Goal: Task Accomplishment & Management: Manage account settings

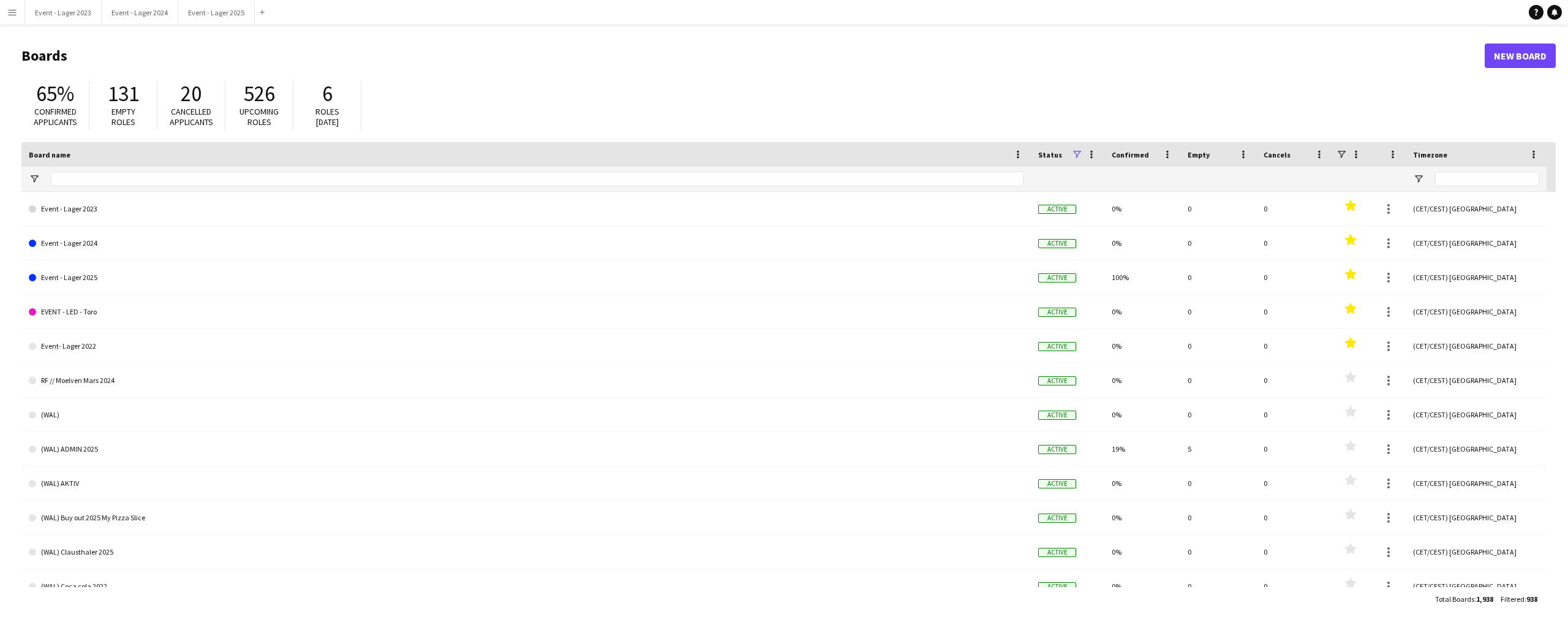
click at [15, 12] on app-icon "Menu" at bounding box center [12, 12] width 10 height 10
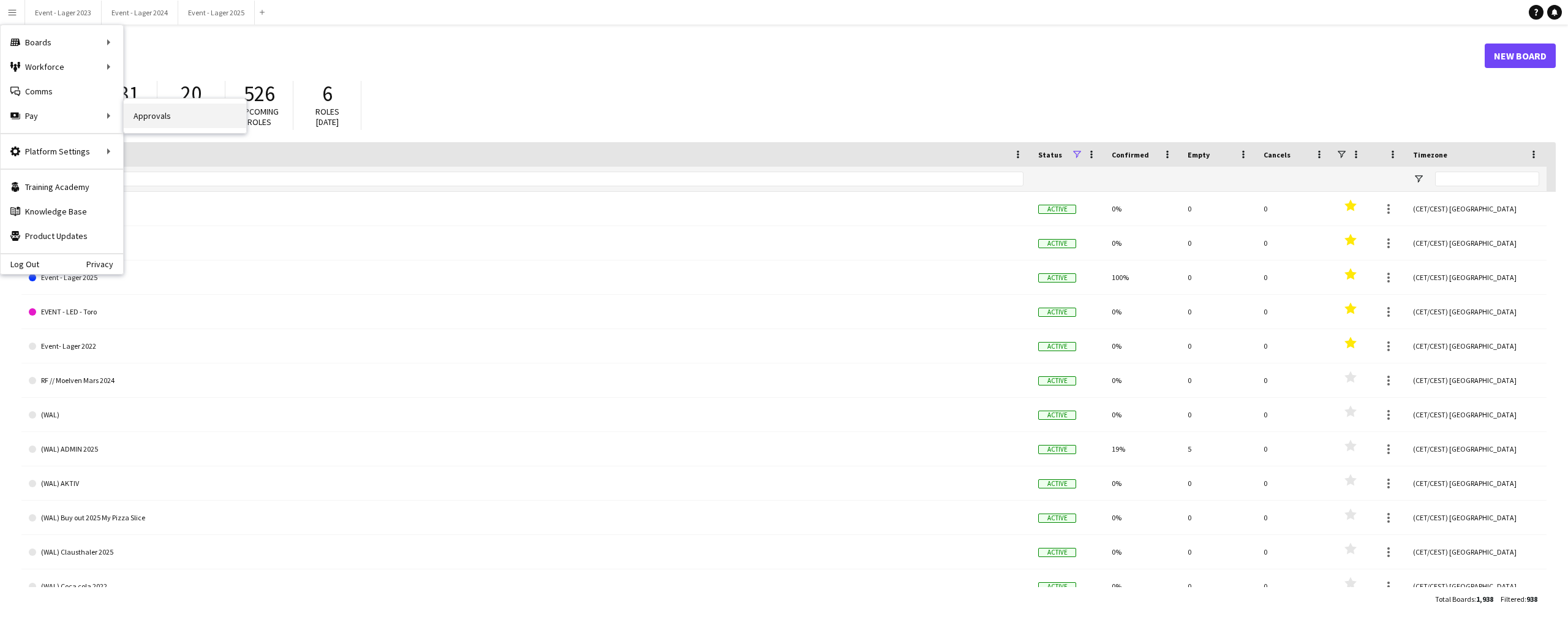
click at [156, 114] on link "Approvals" at bounding box center [185, 115] width 123 height 24
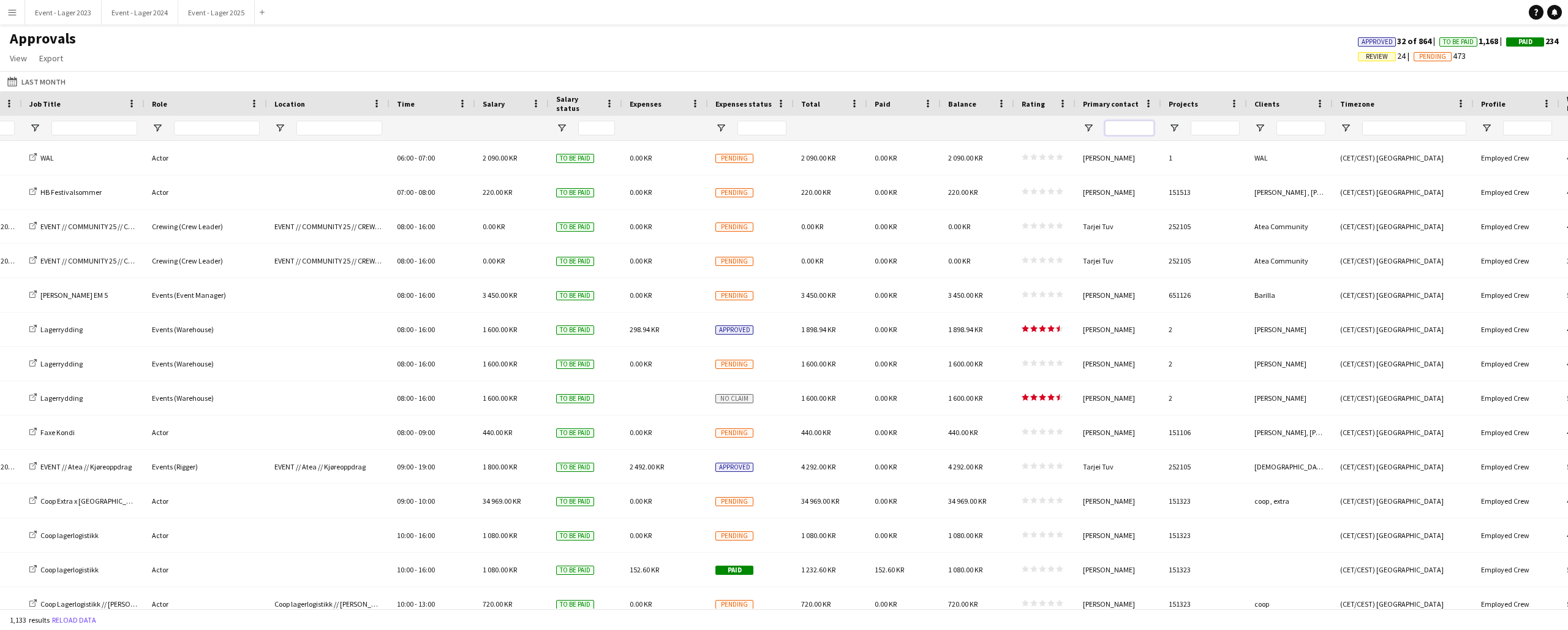
click at [1131, 127] on input "Primary contact Filter Input" at bounding box center [1129, 128] width 49 height 15
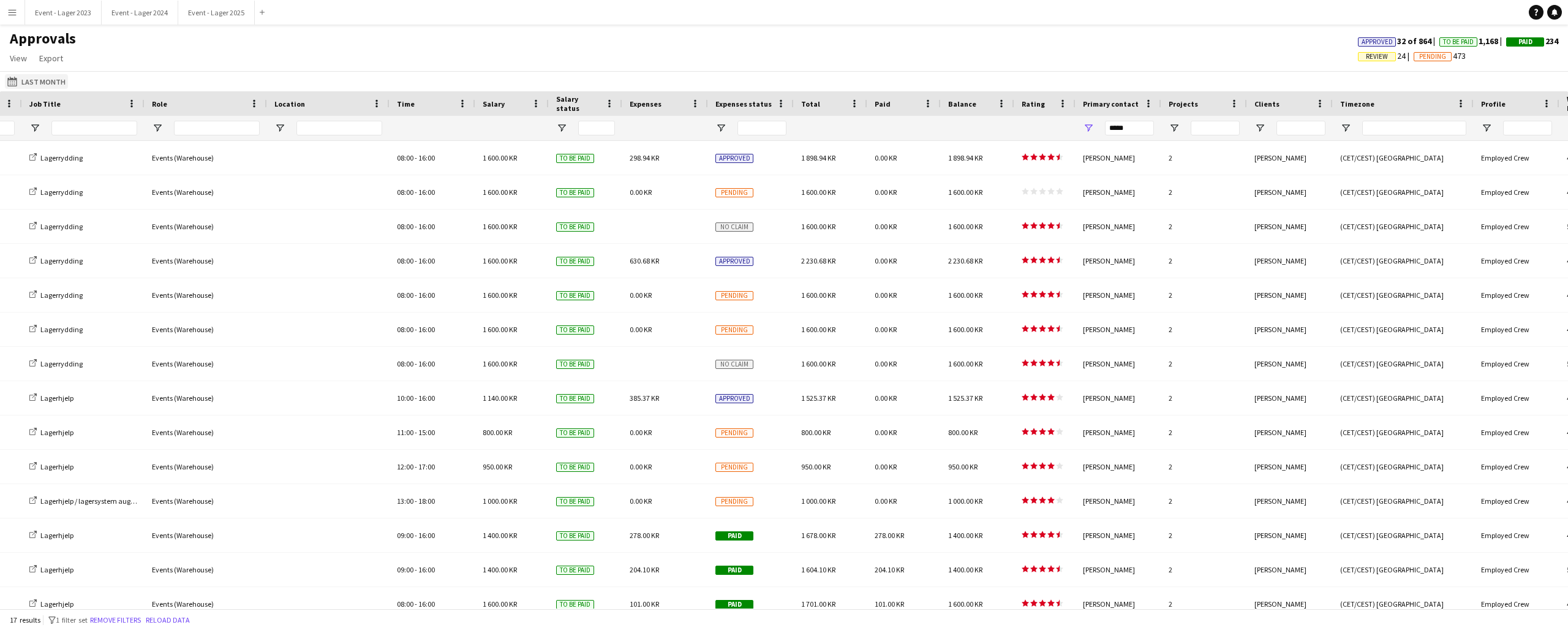
click at [17, 81] on app-icon "Last Month" at bounding box center [14, 81] width 14 height 10
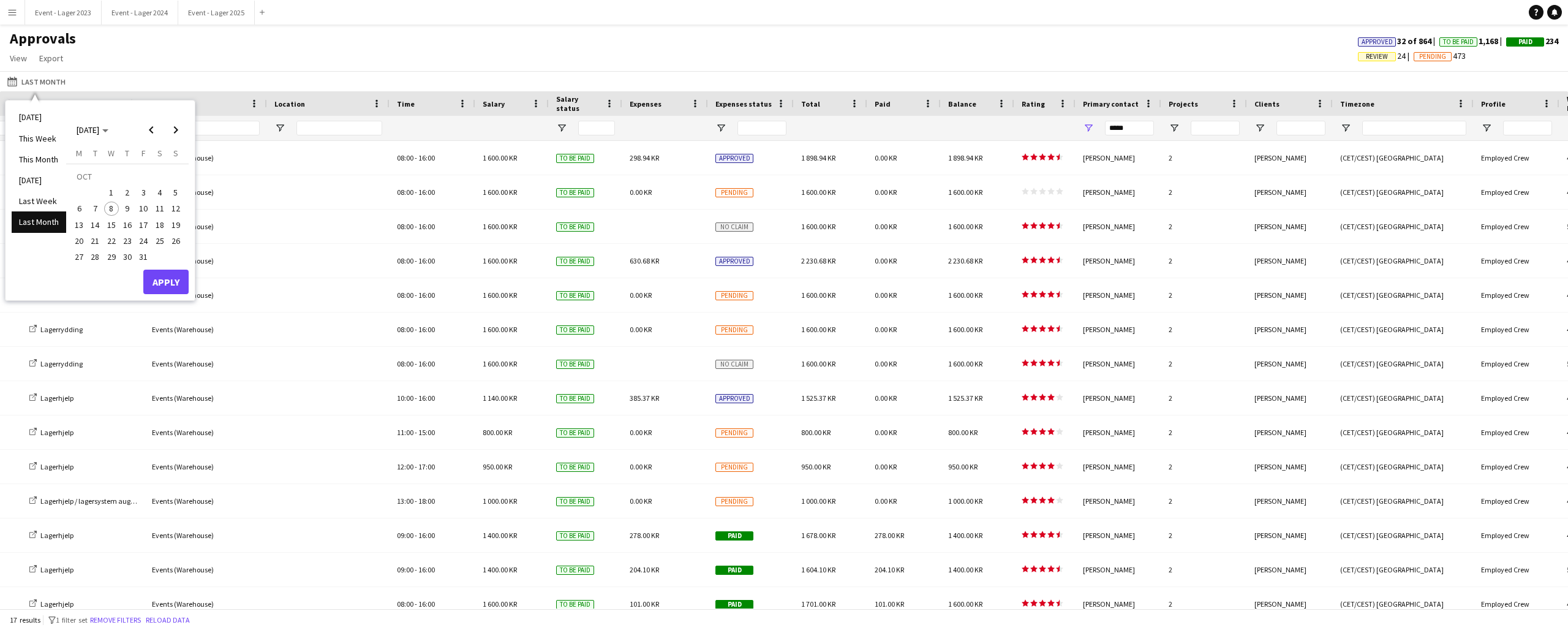
click at [123, 49] on div "Approvals View Customise view Customise filters Reset Filters Reset View Reset …" at bounding box center [784, 50] width 1568 height 42
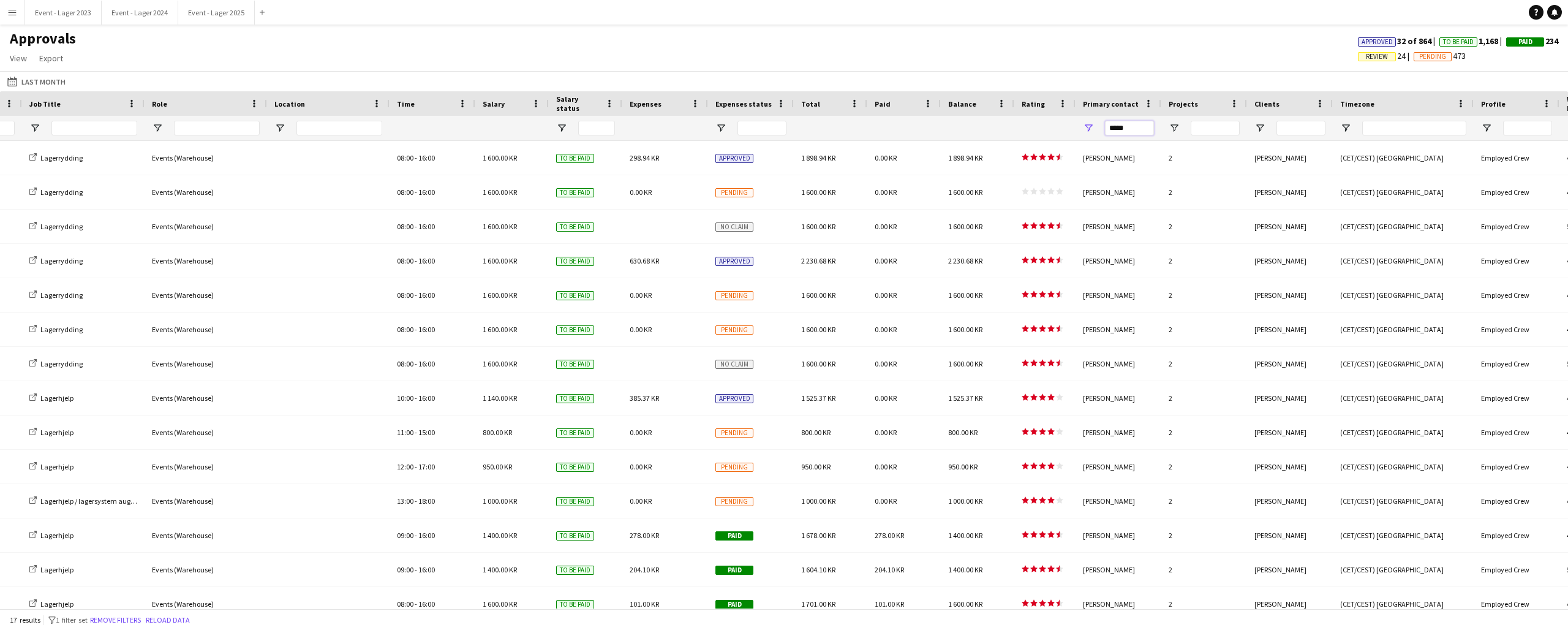
click at [1141, 125] on input "*****" at bounding box center [1129, 128] width 49 height 15
type input "*"
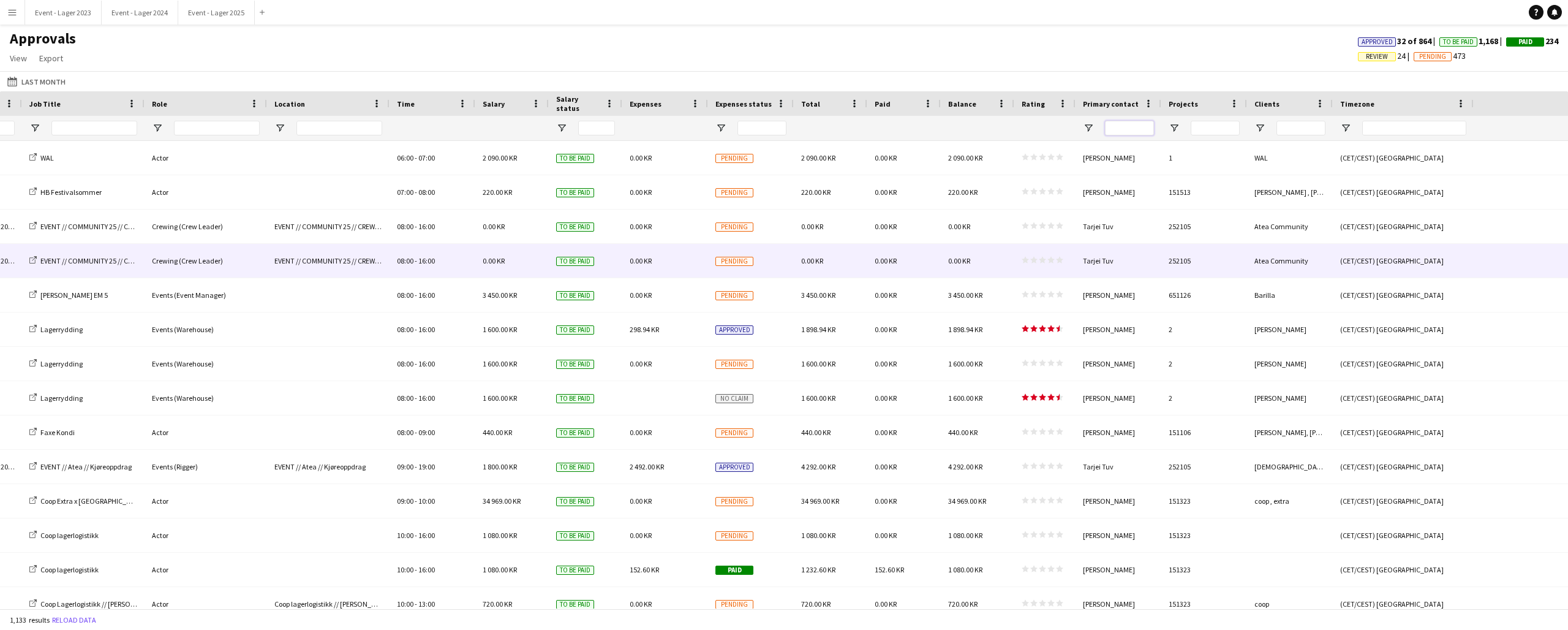
scroll to position [0, 203]
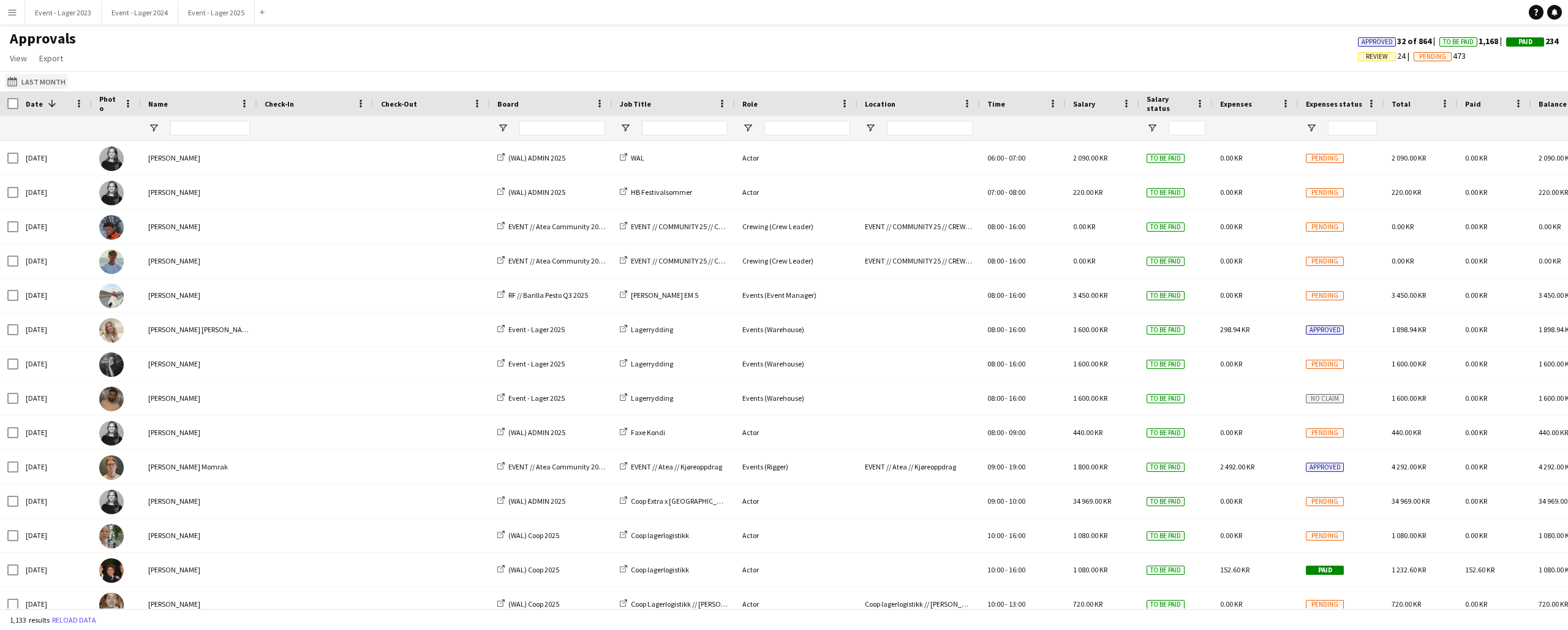
click at [33, 77] on button "Last Month Last Month" at bounding box center [36, 82] width 63 height 15
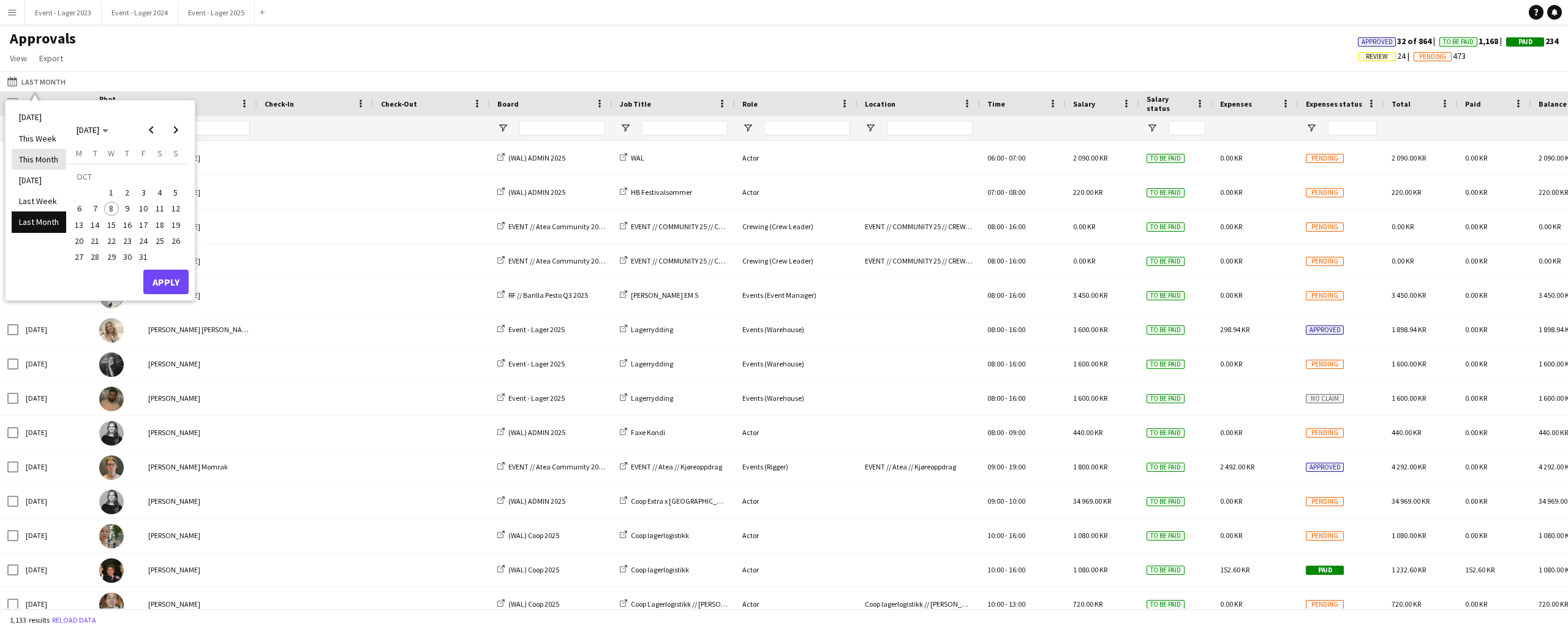
click at [38, 154] on li "This Month" at bounding box center [39, 159] width 55 height 20
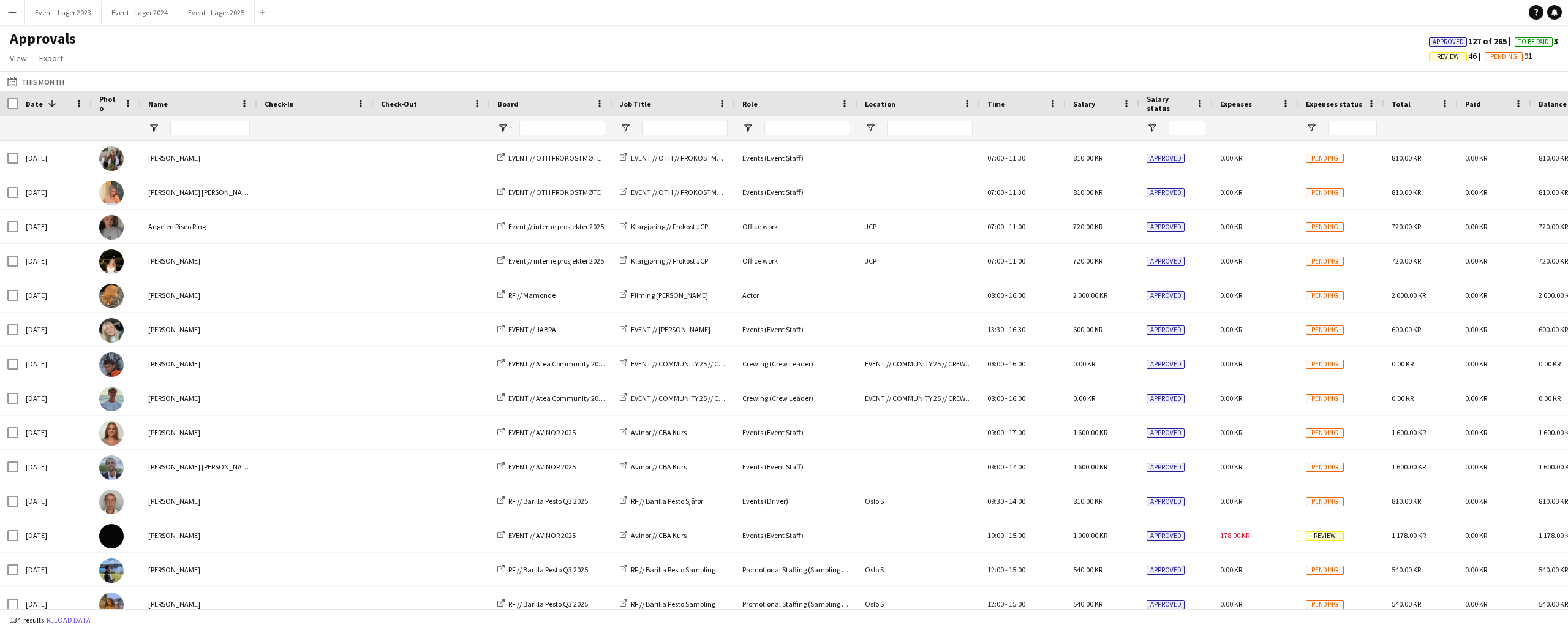
click at [11, 5] on button "Menu" at bounding box center [12, 12] width 24 height 24
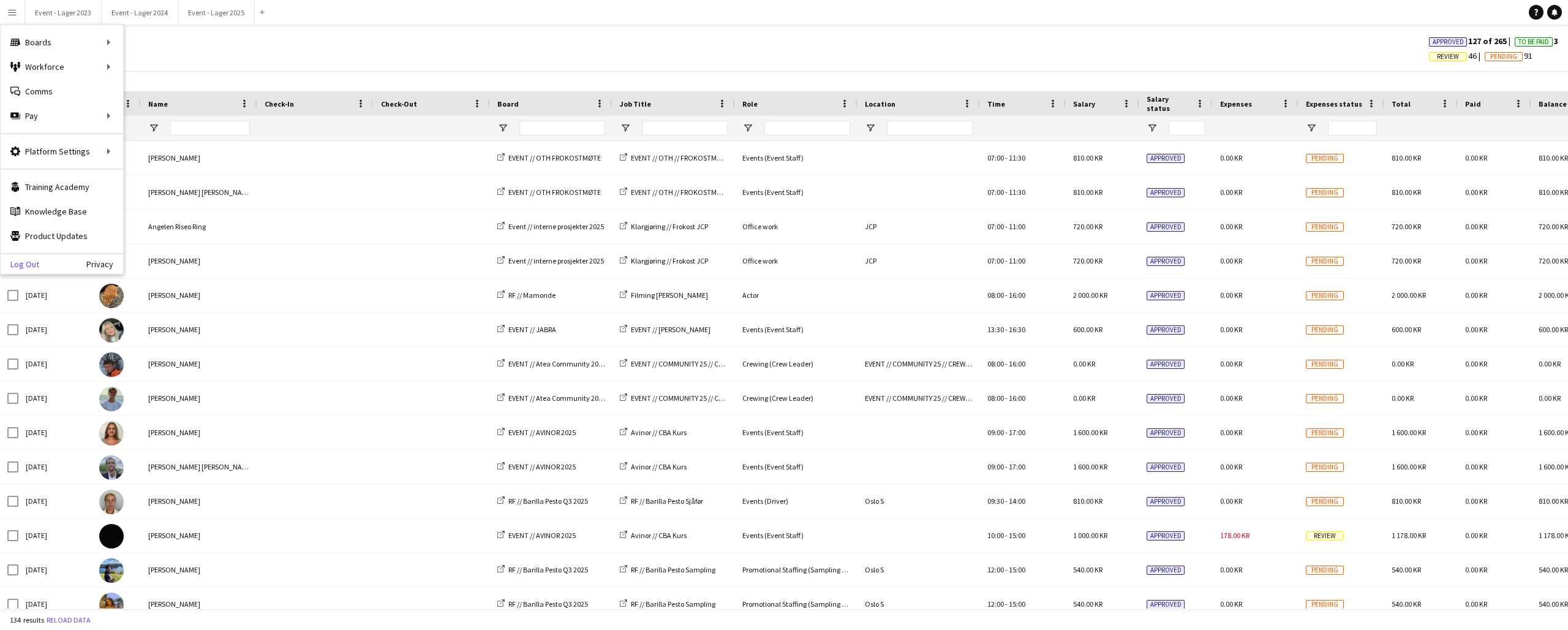
click at [26, 261] on link "Log Out" at bounding box center [20, 263] width 38 height 10
